Goal: Task Accomplishment & Management: Use online tool/utility

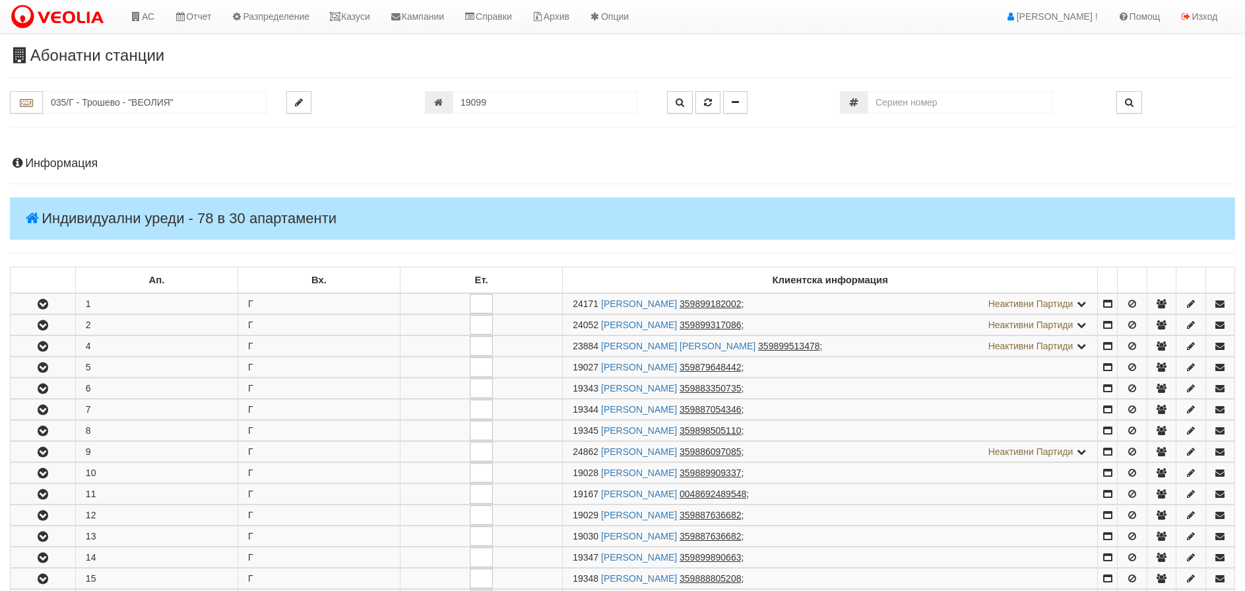
scroll to position [330, 0]
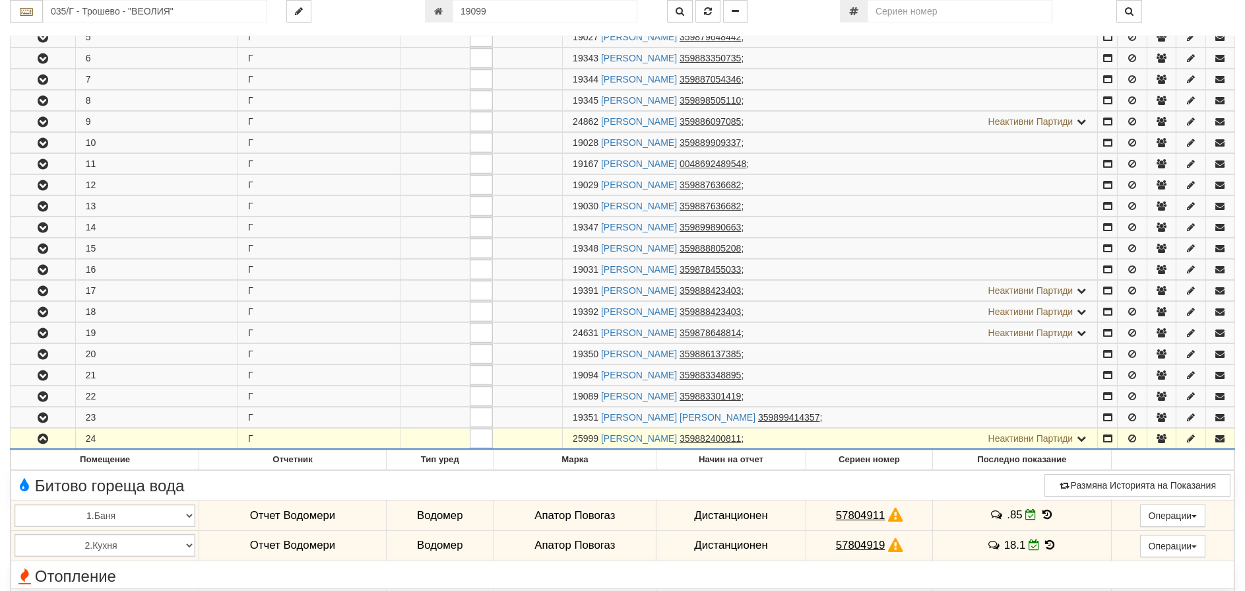
click at [47, 434] on icon "button" at bounding box center [43, 438] width 16 height 9
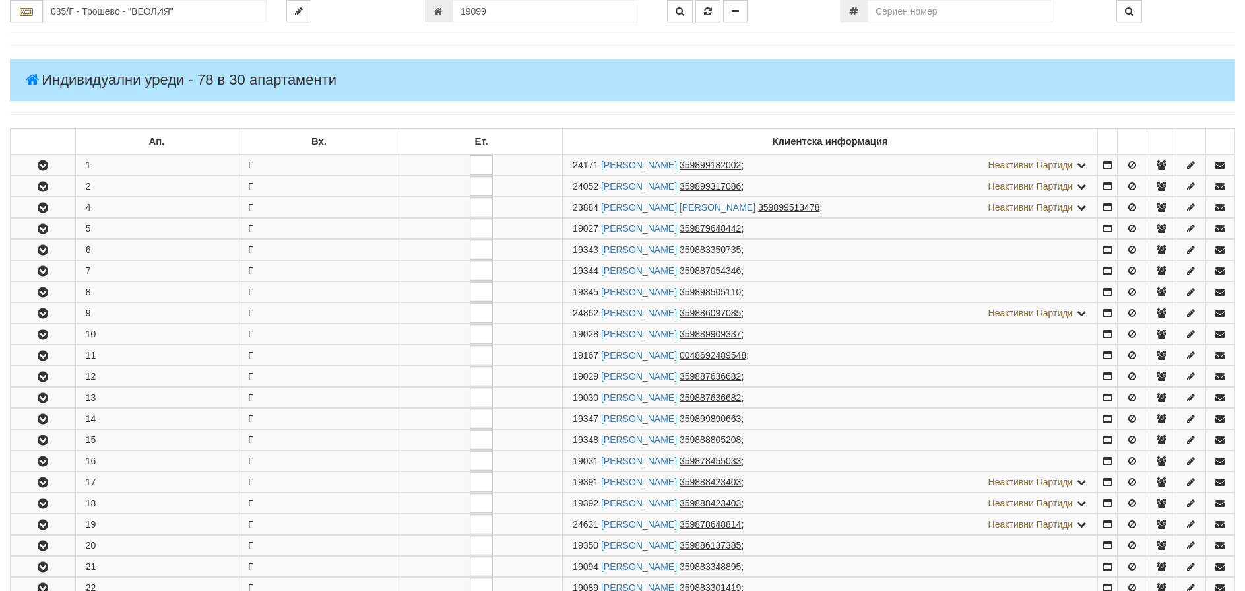
scroll to position [132, 0]
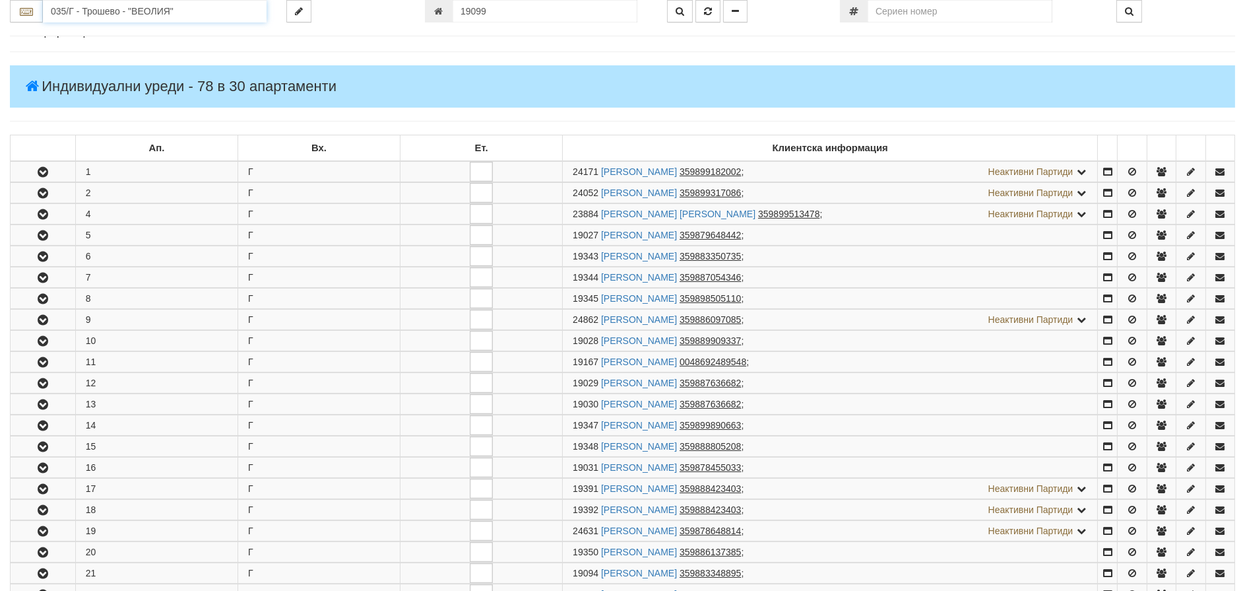
click at [104, 2] on input "035/Г - Трошево - "ВЕОЛИЯ"" at bounding box center [155, 11] width 224 height 22
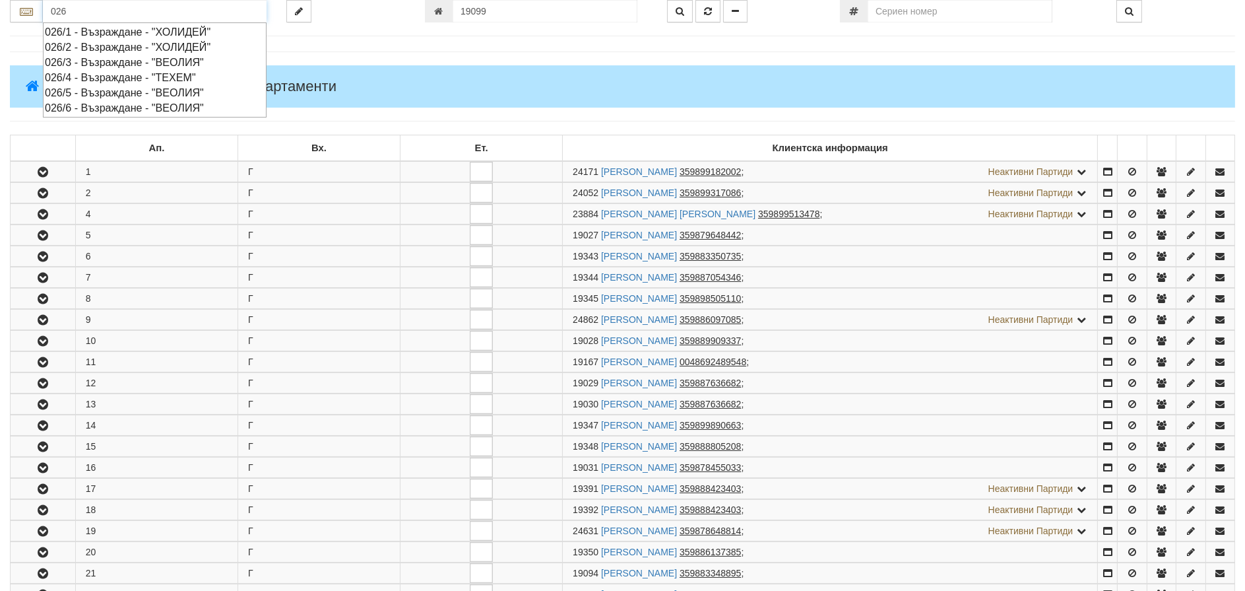
click at [65, 46] on div "026/2 - Възраждане - "ХОЛИДЕЙ"" at bounding box center [155, 47] width 220 height 15
type input "026/2 - Възраждане - "ХОЛИДЕЙ""
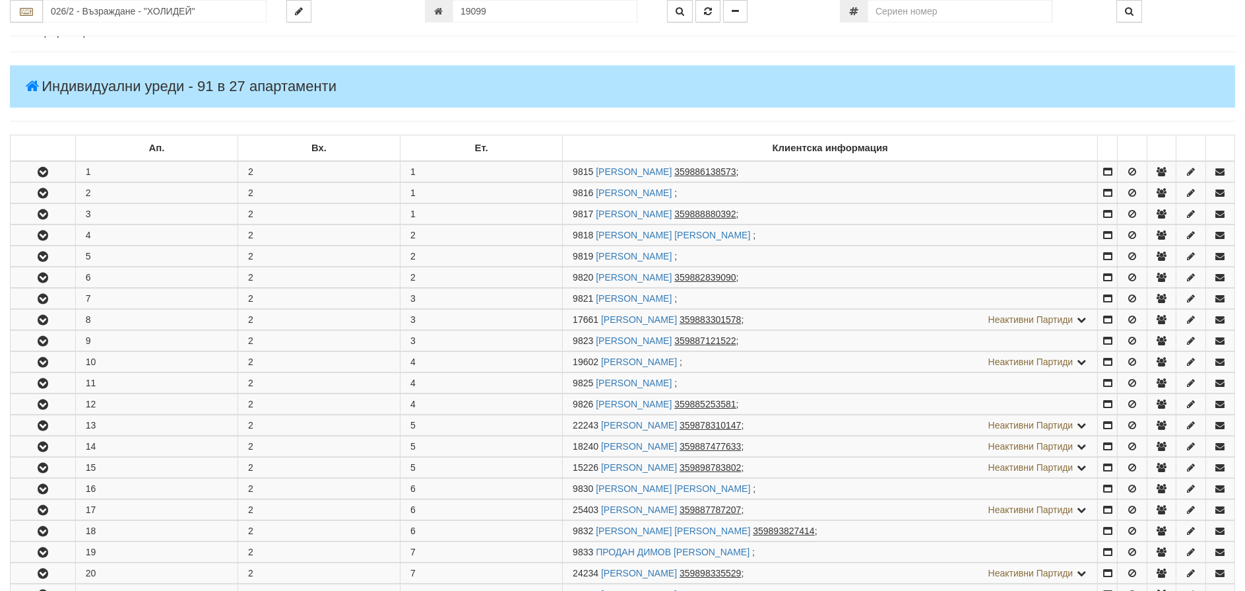
scroll to position [0, 0]
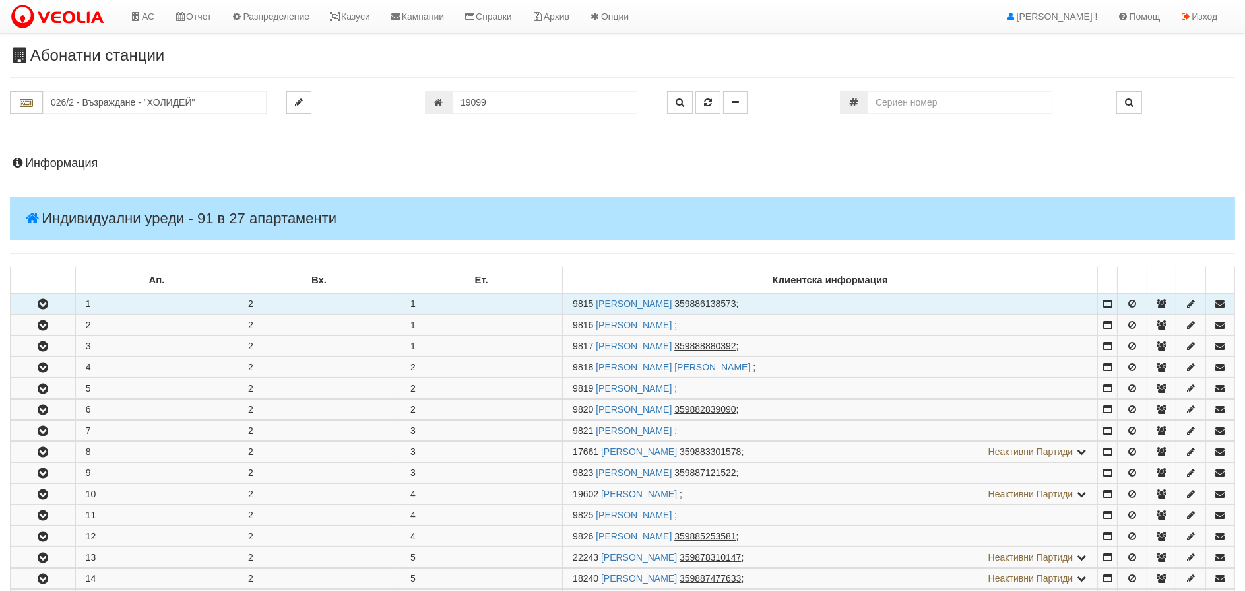
click at [43, 304] on icon "button" at bounding box center [43, 304] width 16 height 9
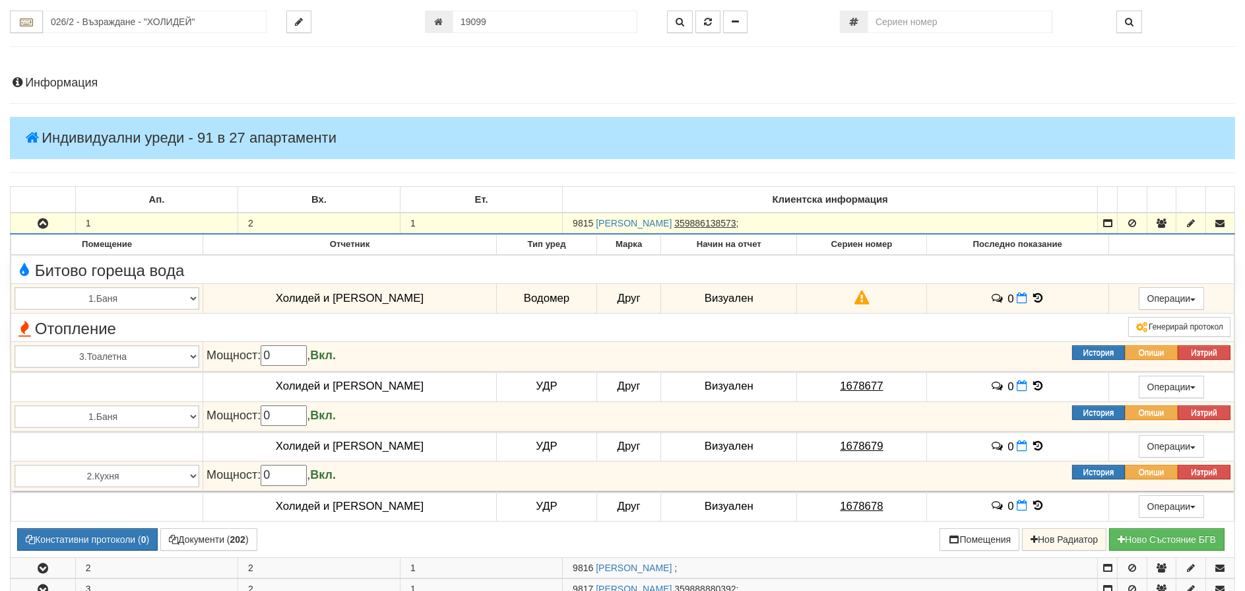
scroll to position [198, 0]
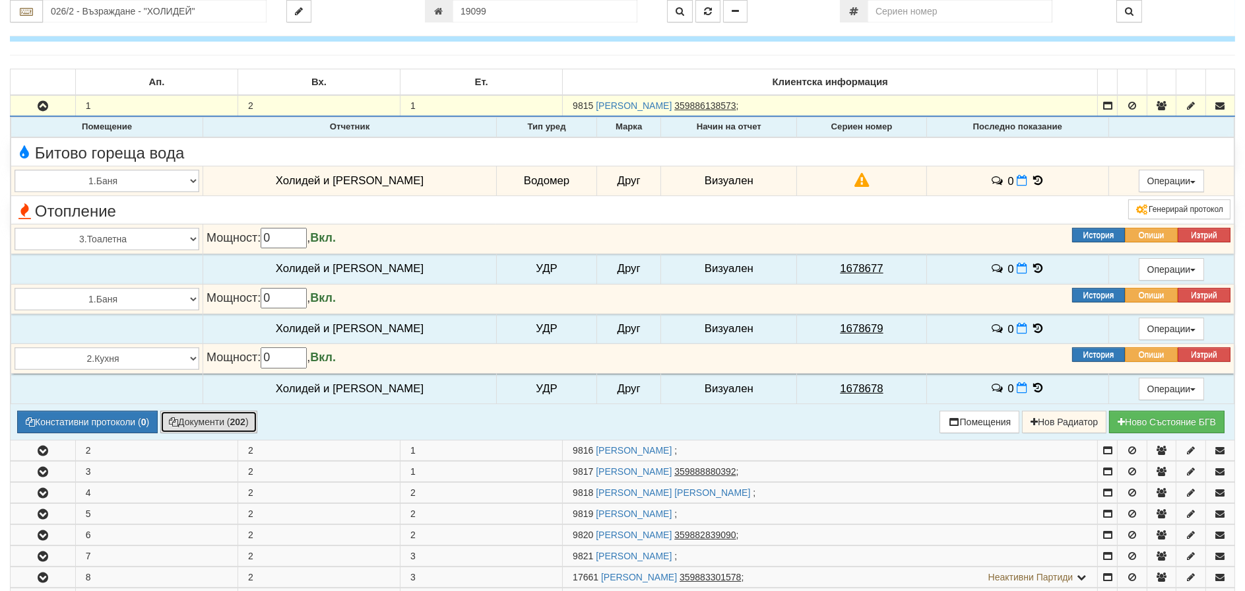
click at [219, 421] on button "Документи ( 202 )" at bounding box center [208, 421] width 97 height 22
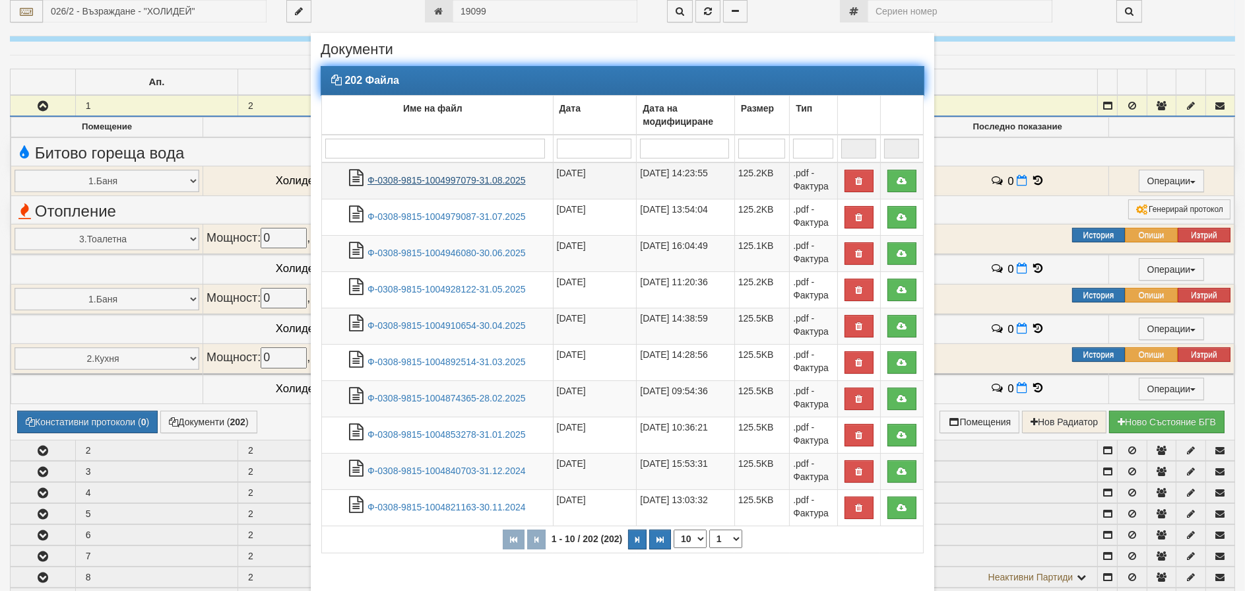
click at [399, 179] on link "Ф-0308-9815-1004997079-31.08.2025" at bounding box center [447, 180] width 158 height 11
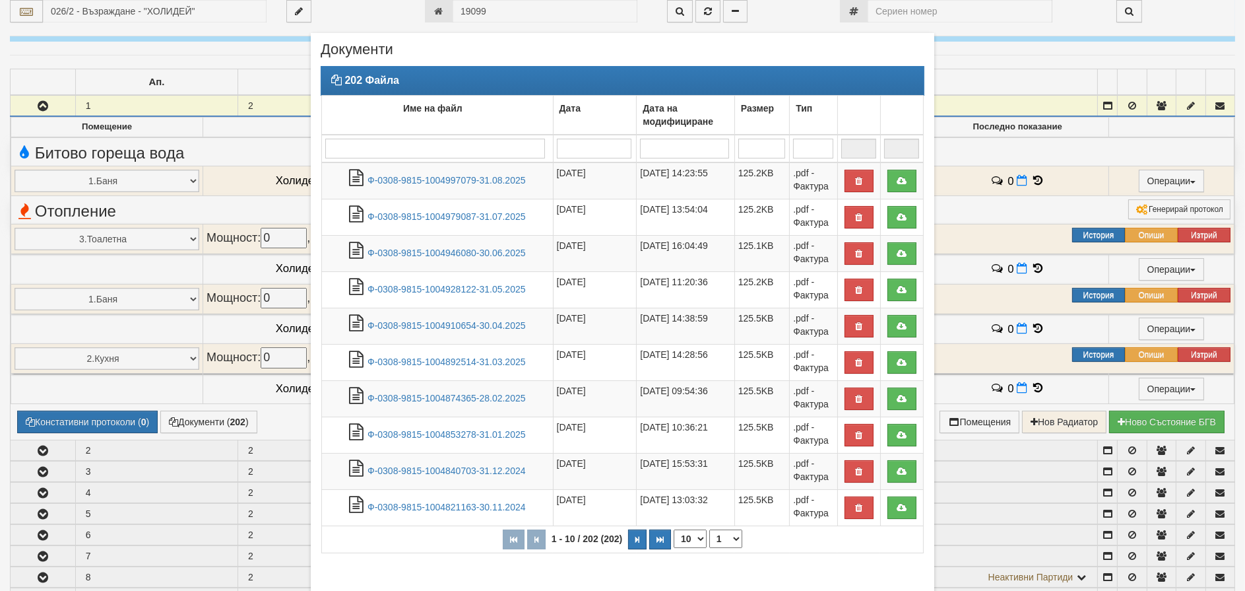
click at [845, 558] on div "202 Файла Име на файл Дата Дата на модифициране Размер Тип 1 - 10 / 202 (202) 1…" at bounding box center [623, 316] width 604 height 500
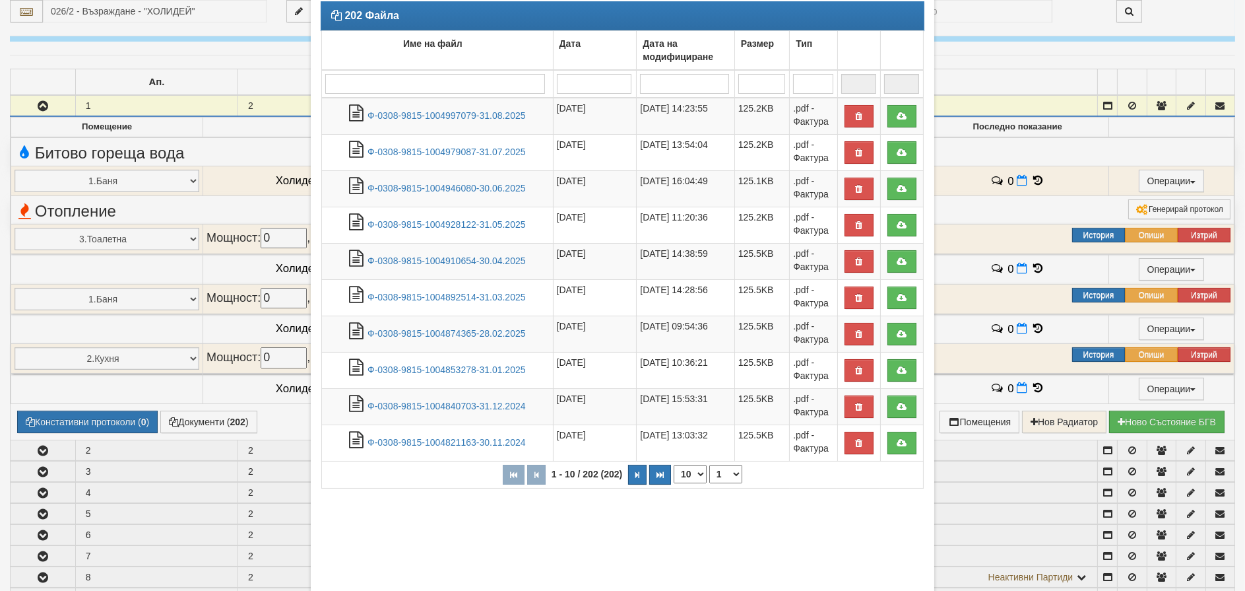
scroll to position [142, 0]
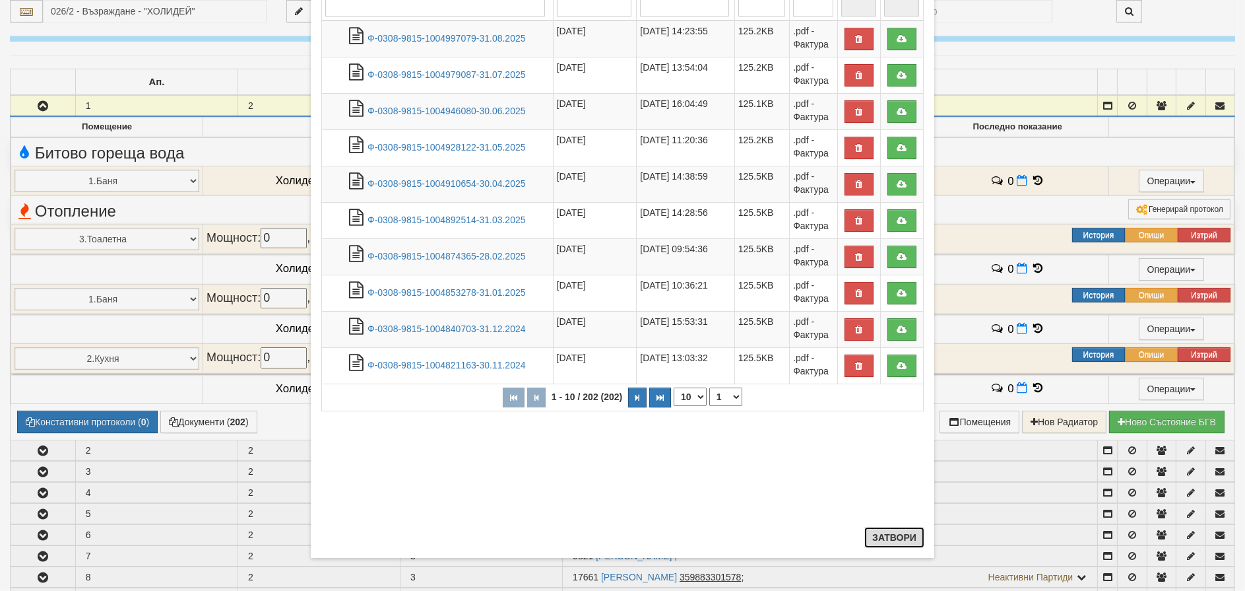
click at [875, 538] on button "Затвори" at bounding box center [895, 537] width 60 height 21
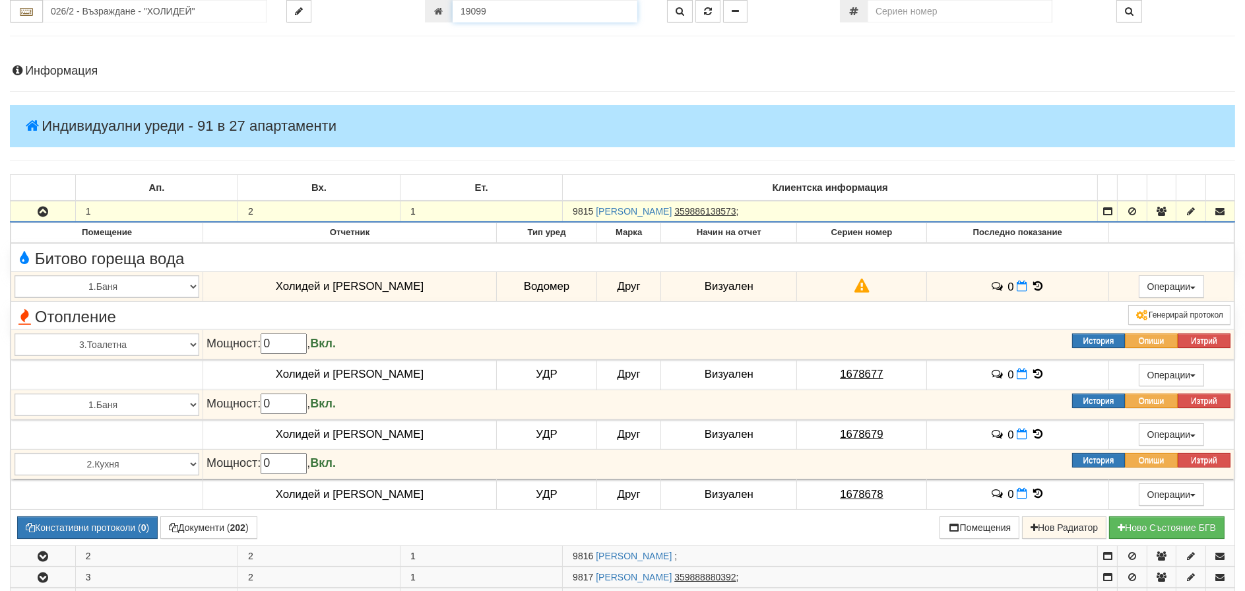
drag, startPoint x: 502, startPoint y: 9, endPoint x: 184, endPoint y: -22, distance: 319.6
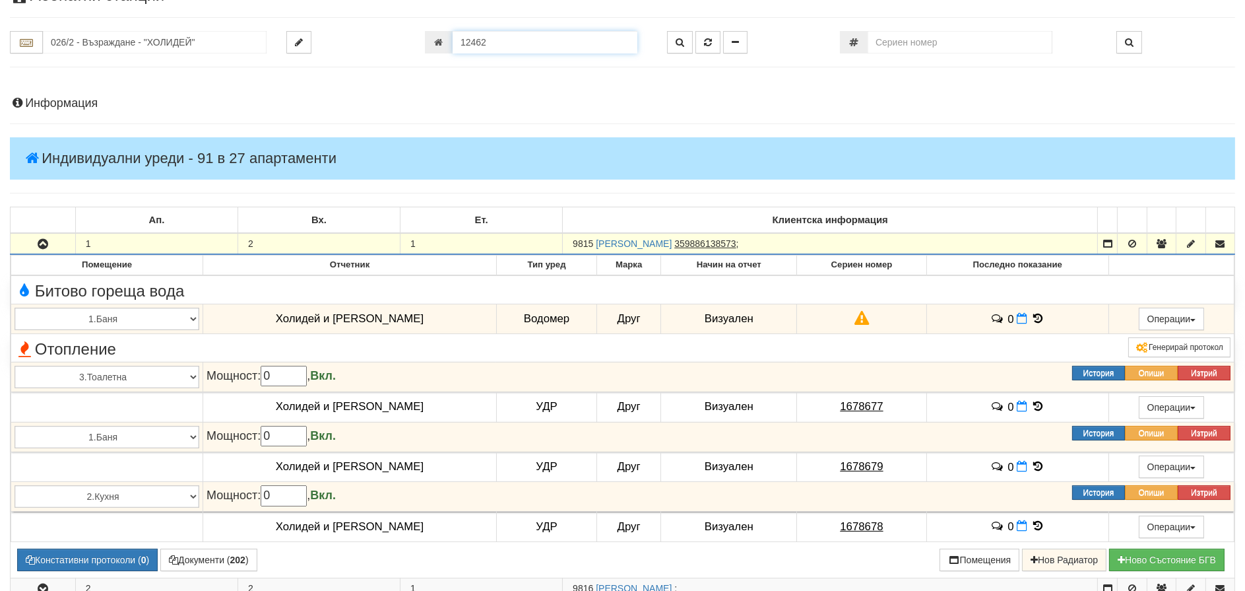
type input "12462"
type input "202/2 - "[PERSON_NAME] [GEOGRAPHIC_DATA] " ЕАД"
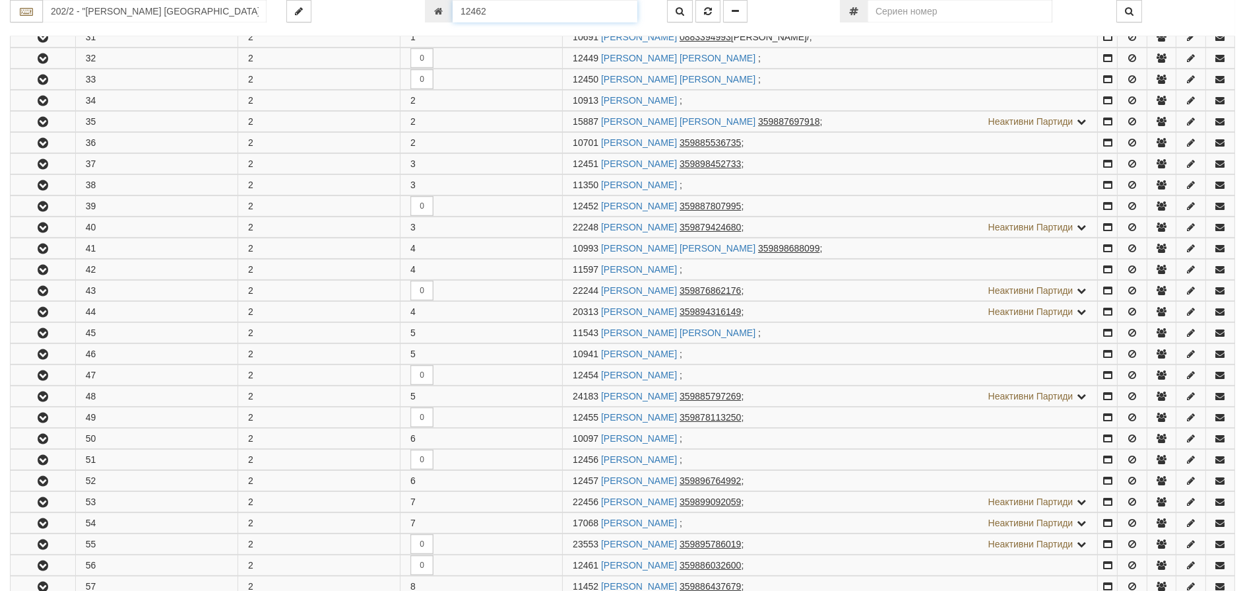
scroll to position [699, 0]
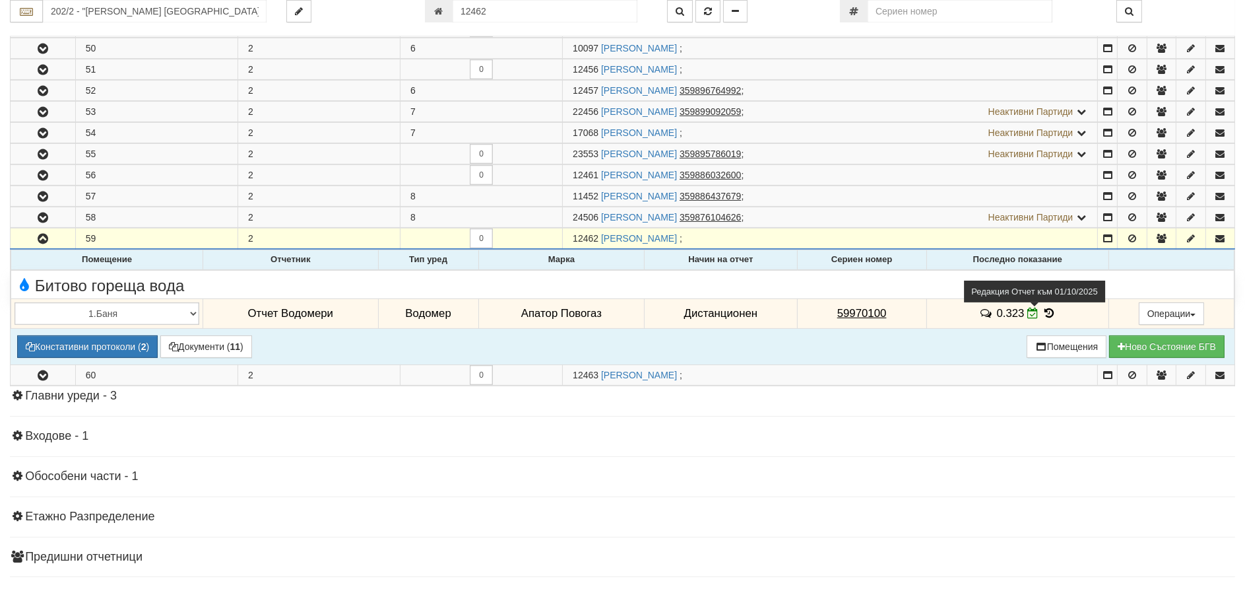
click at [1028, 313] on icon at bounding box center [1033, 313] width 11 height 11
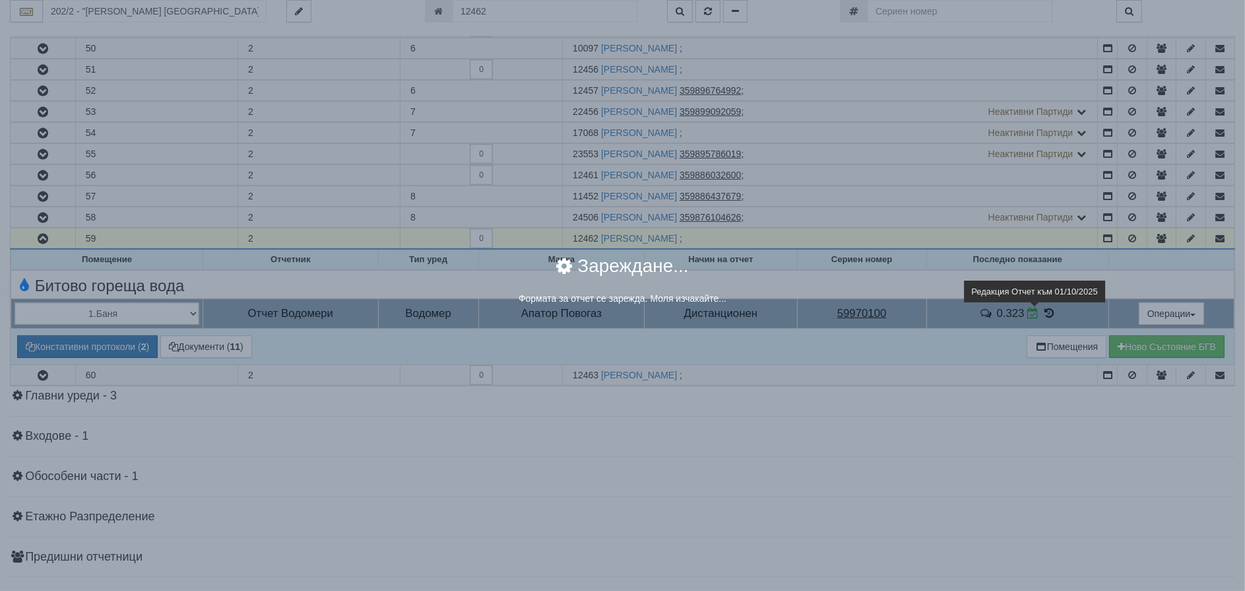
select select "ddb307f3-9e29-e611-80c1-afec7dc8e4eb"
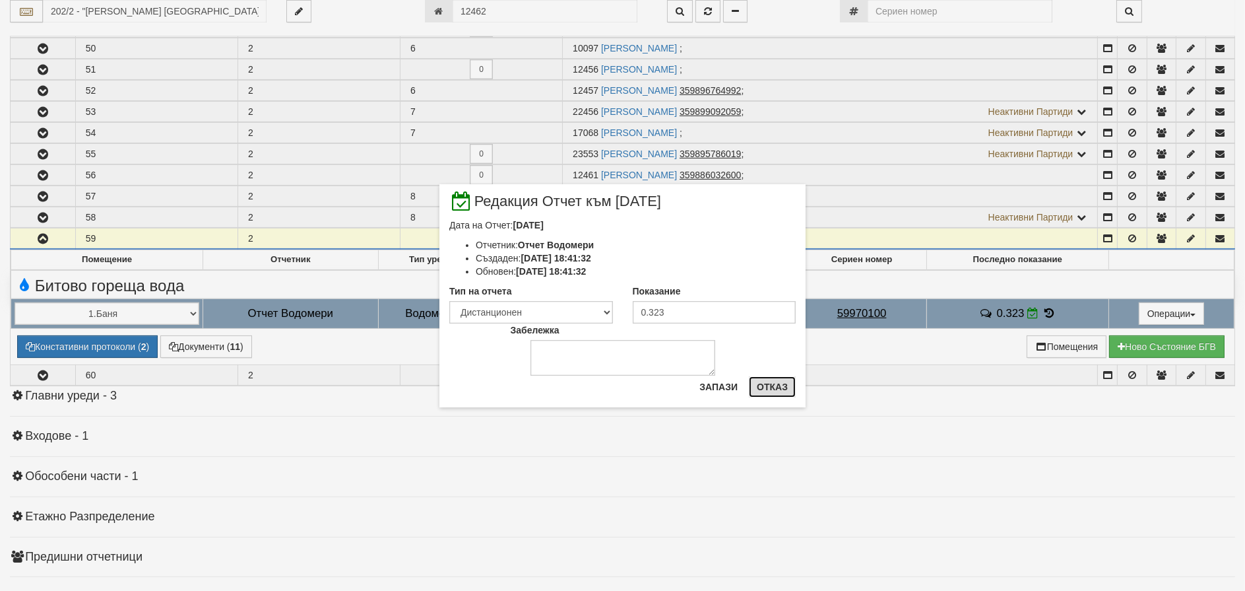
click at [771, 386] on button "Отказ" at bounding box center [772, 386] width 47 height 21
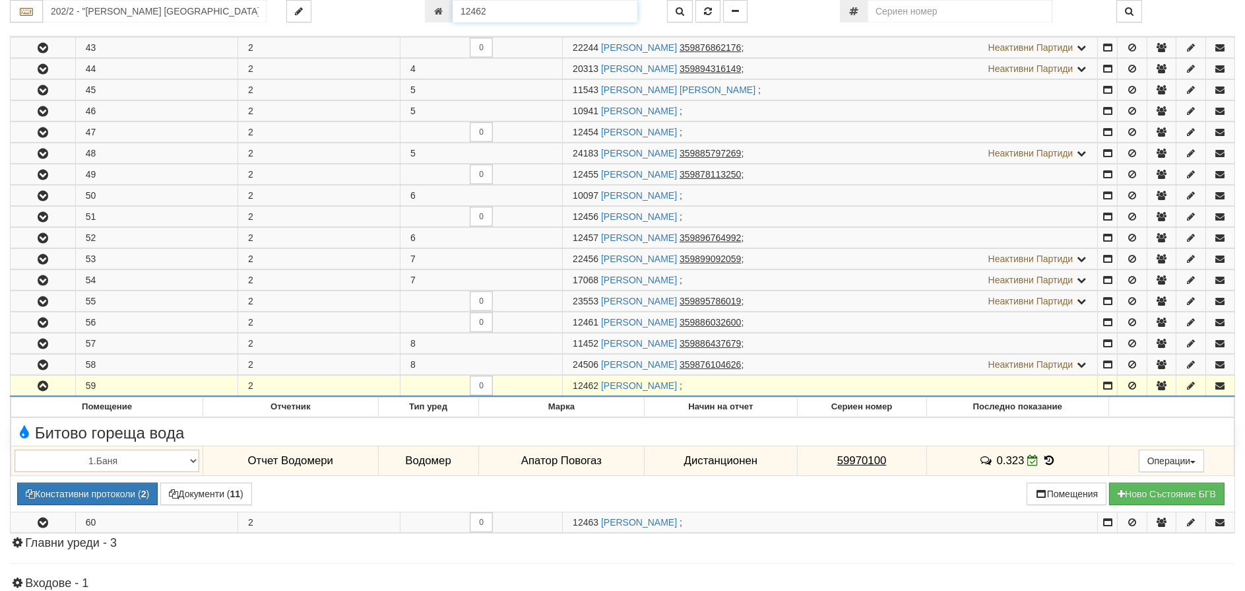
drag, startPoint x: 496, startPoint y: 14, endPoint x: 381, endPoint y: -13, distance: 117.2
click at [381, 0] on html "АС Отчет Настройки Период Глобални Параметри Сваляне Отчетни Карти Нулиране УДР" at bounding box center [622, 151] width 1245 height 1406
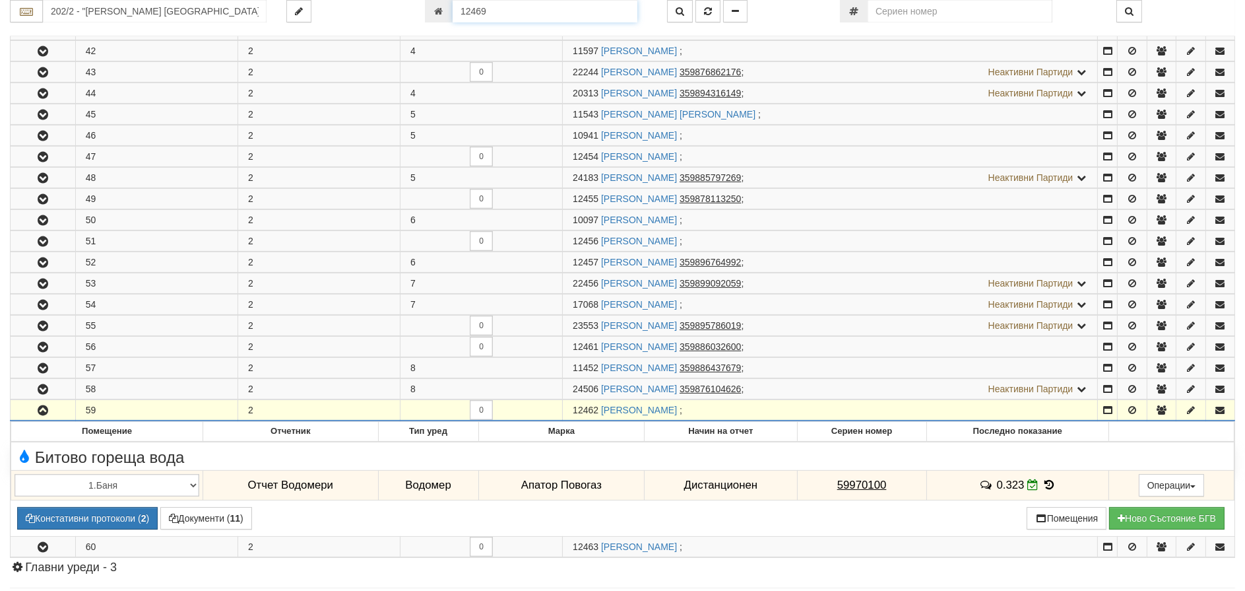
type input "12469"
type input "202/3,4 - "[PERSON_NAME] [GEOGRAPHIC_DATA] " ЕАД"
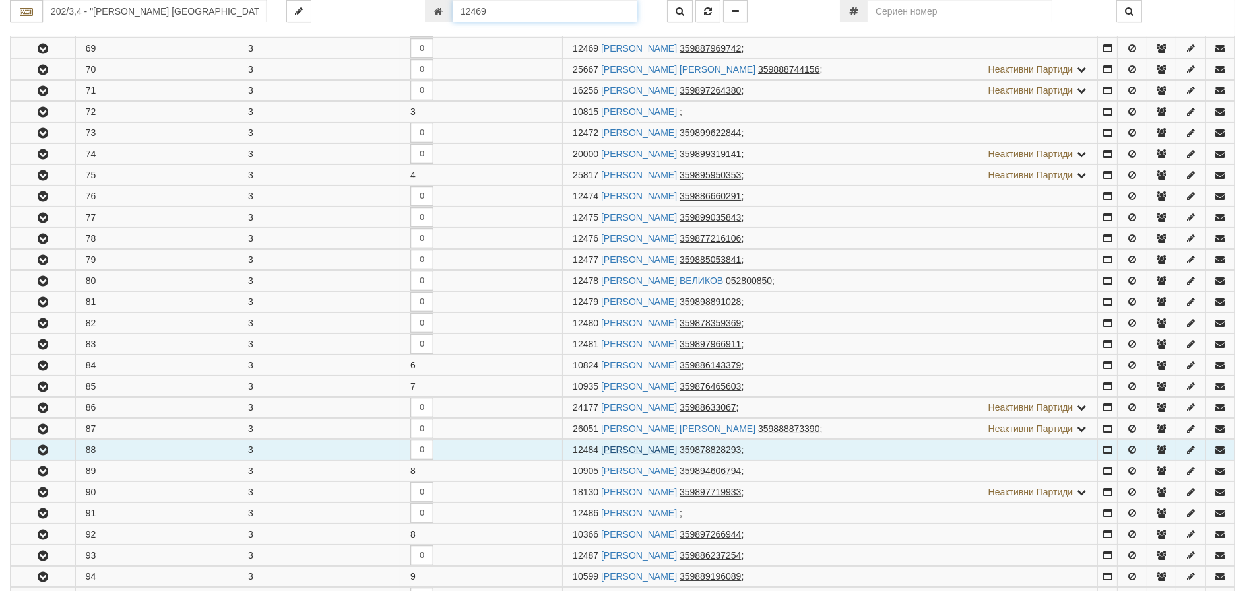
scroll to position [429, 0]
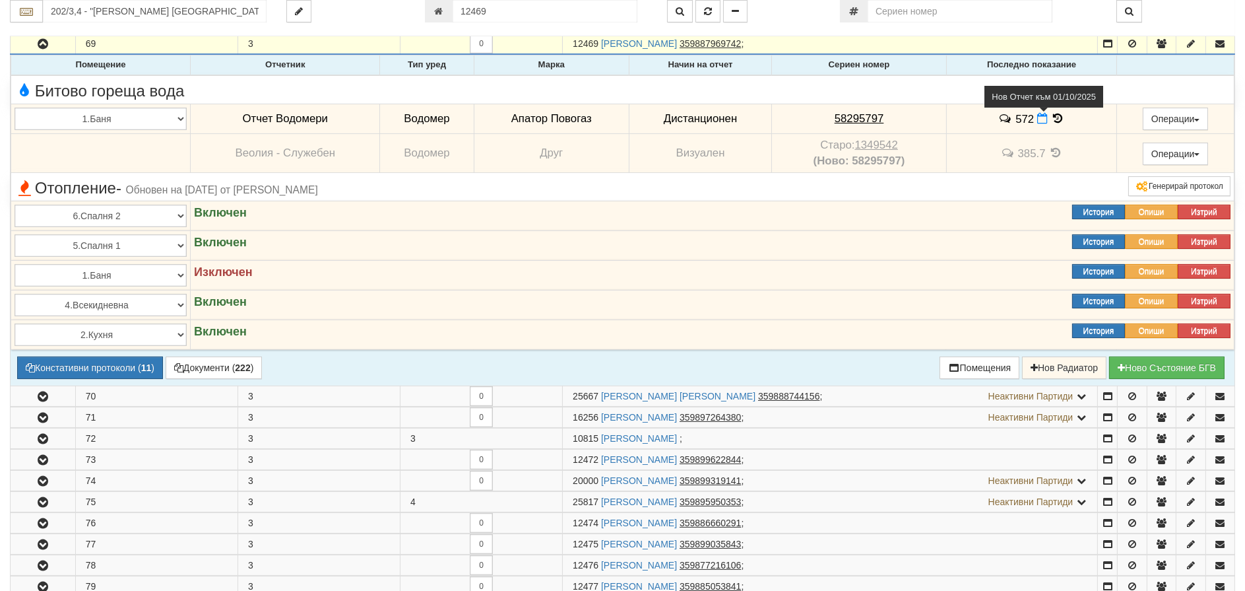
click at [1038, 117] on icon at bounding box center [1042, 118] width 11 height 11
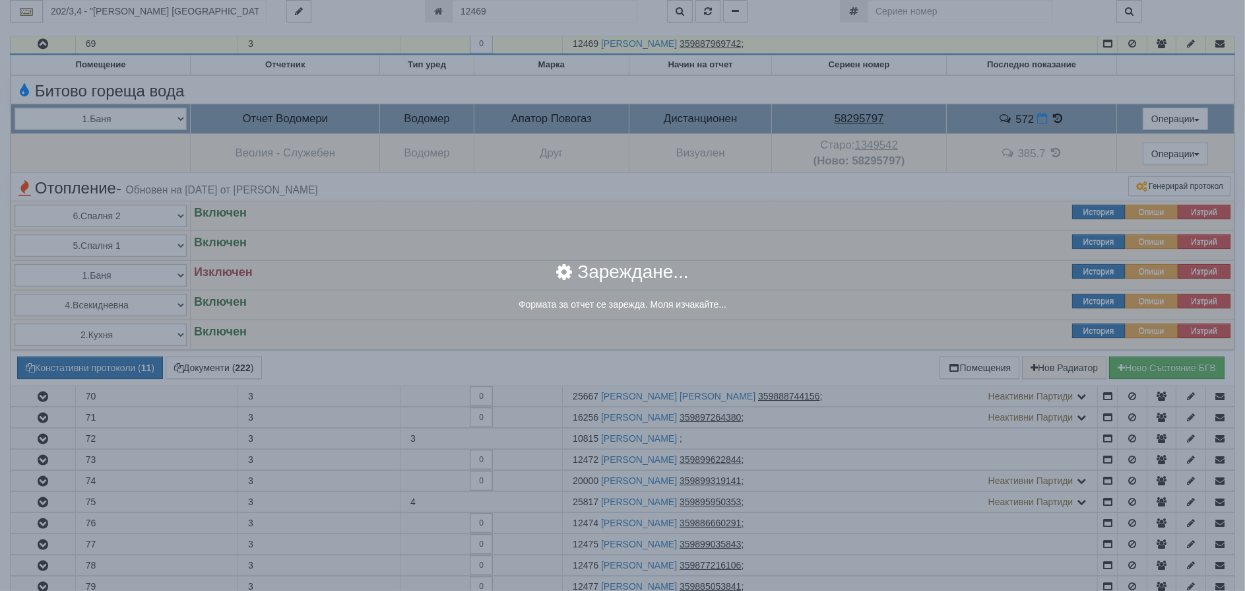
select select "8ac75930-9bfd-e511-80be-8d5a1dced85a"
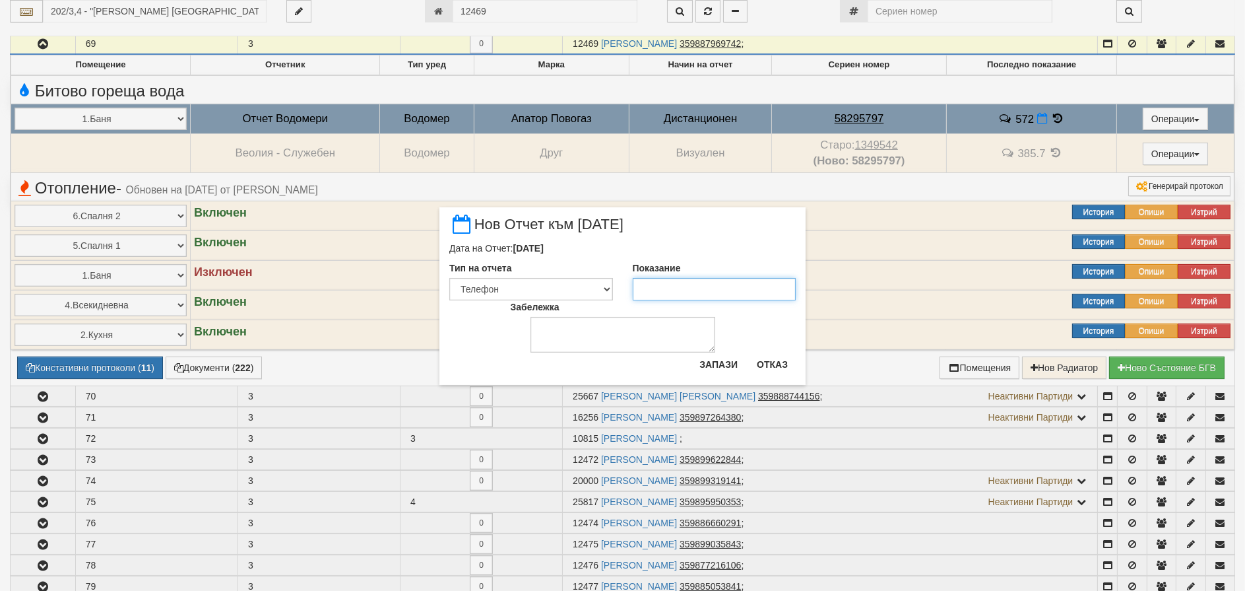
click at [659, 283] on input "Показание" at bounding box center [715, 289] width 164 height 22
type input "573"
click at [712, 366] on button "Запази" at bounding box center [719, 364] width 54 height 21
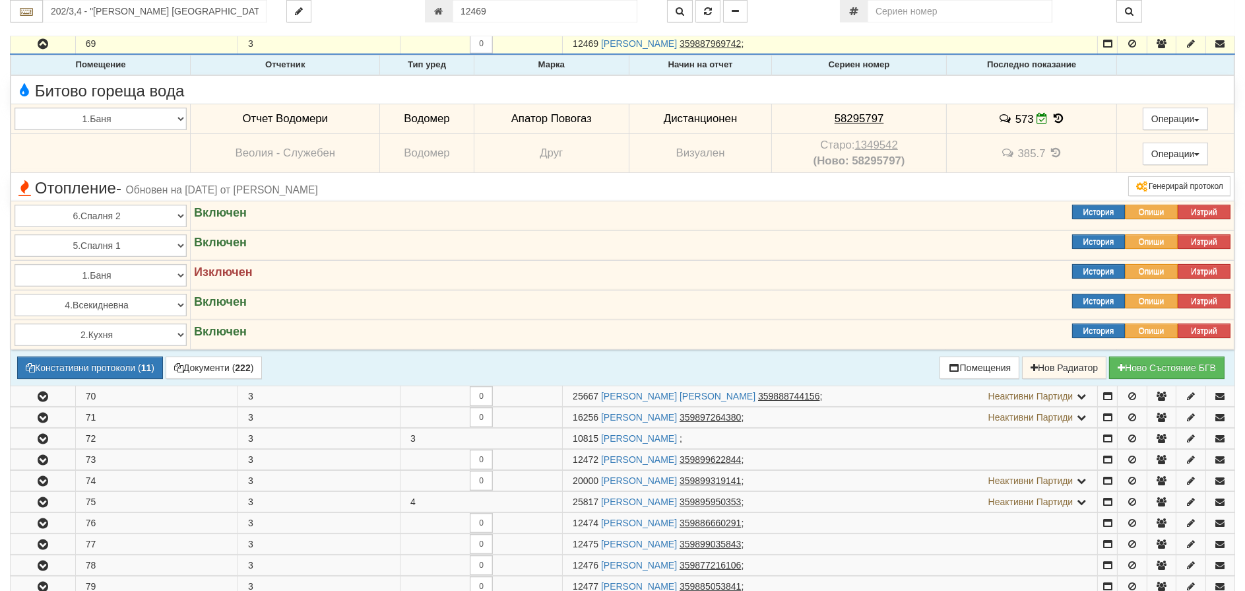
click at [1053, 116] on icon at bounding box center [1058, 118] width 15 height 11
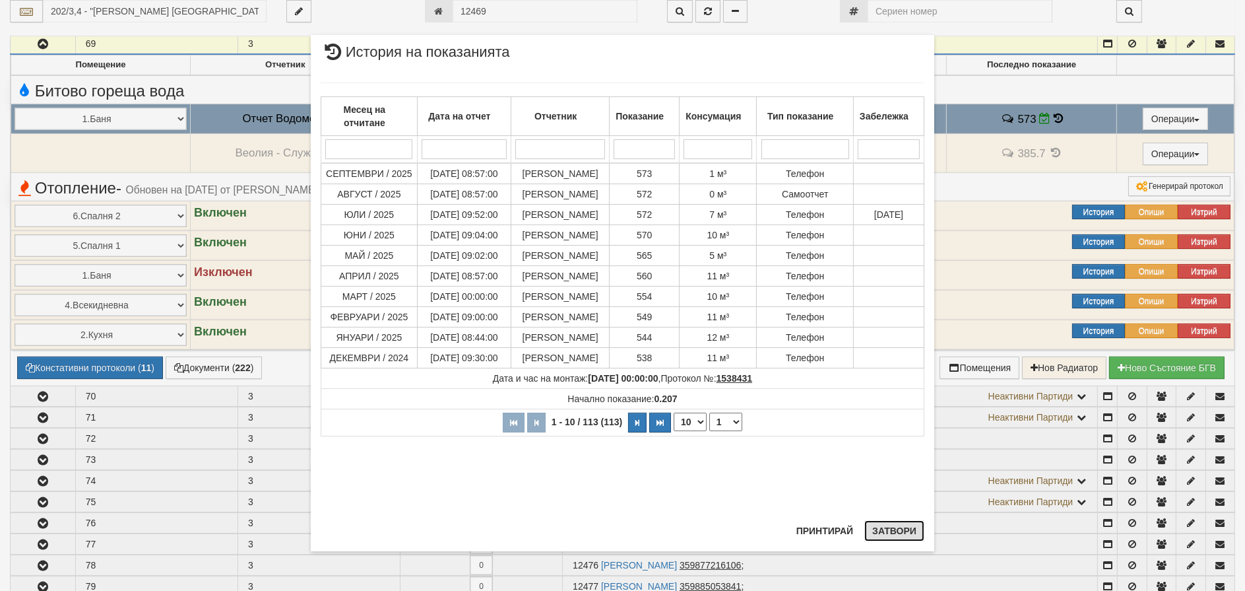
drag, startPoint x: 893, startPoint y: 533, endPoint x: 901, endPoint y: 513, distance: 21.0
click at [893, 531] on button "Затвори" at bounding box center [895, 530] width 60 height 21
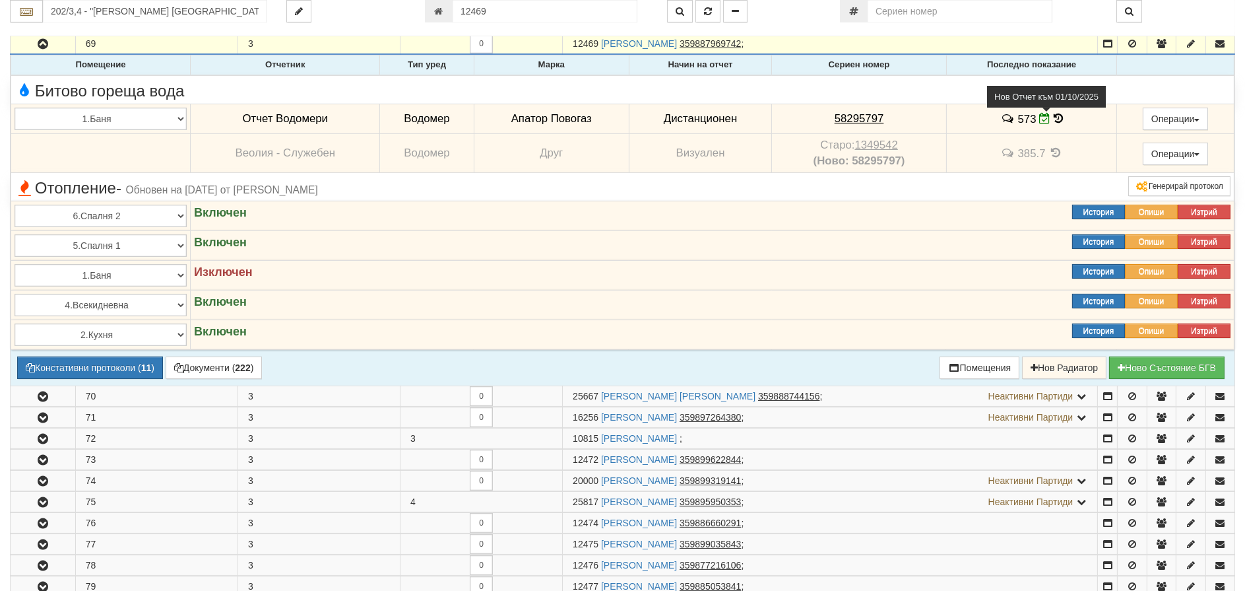
click at [1044, 118] on icon at bounding box center [1044, 118] width 11 height 11
select select "8ac75930-9bfd-e511-80be-8d5a1dced85a"
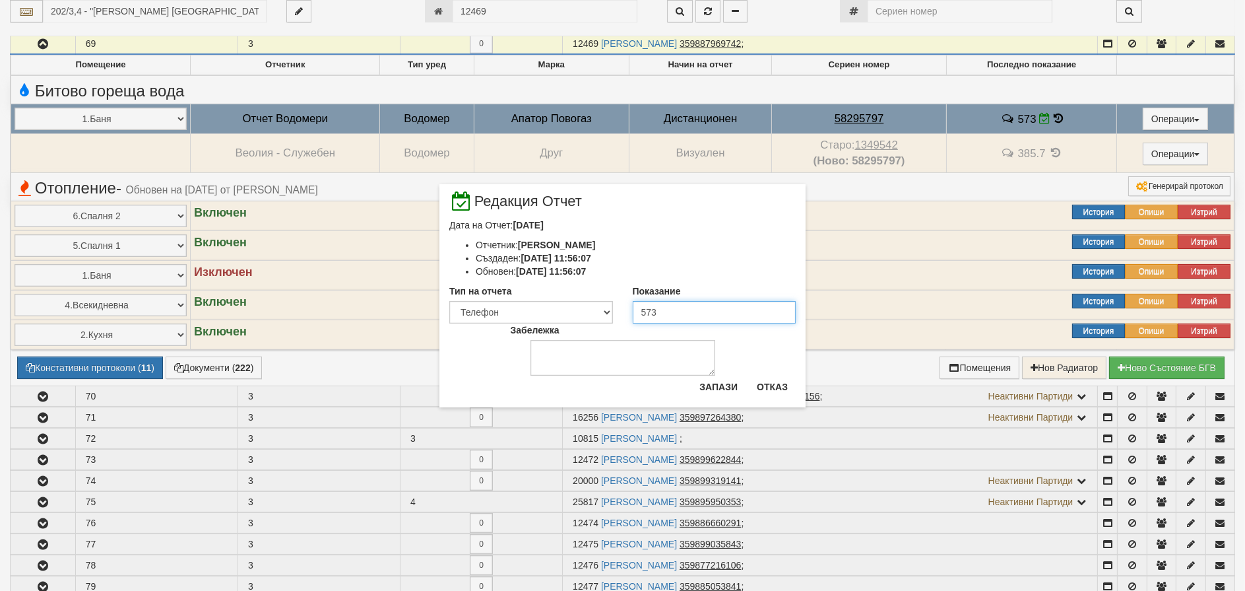
click at [651, 314] on input "573" at bounding box center [715, 312] width 164 height 22
type input "583"
click at [708, 381] on button "Запази" at bounding box center [719, 386] width 54 height 21
